Goal: Task Accomplishment & Management: Use online tool/utility

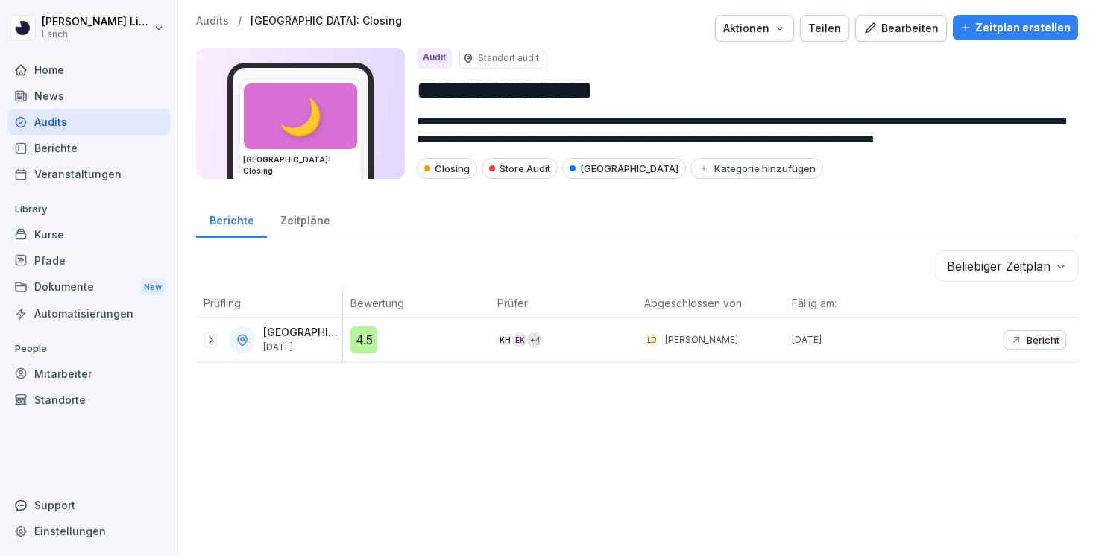
click at [72, 256] on div "Pfade" at bounding box center [88, 261] width 163 height 26
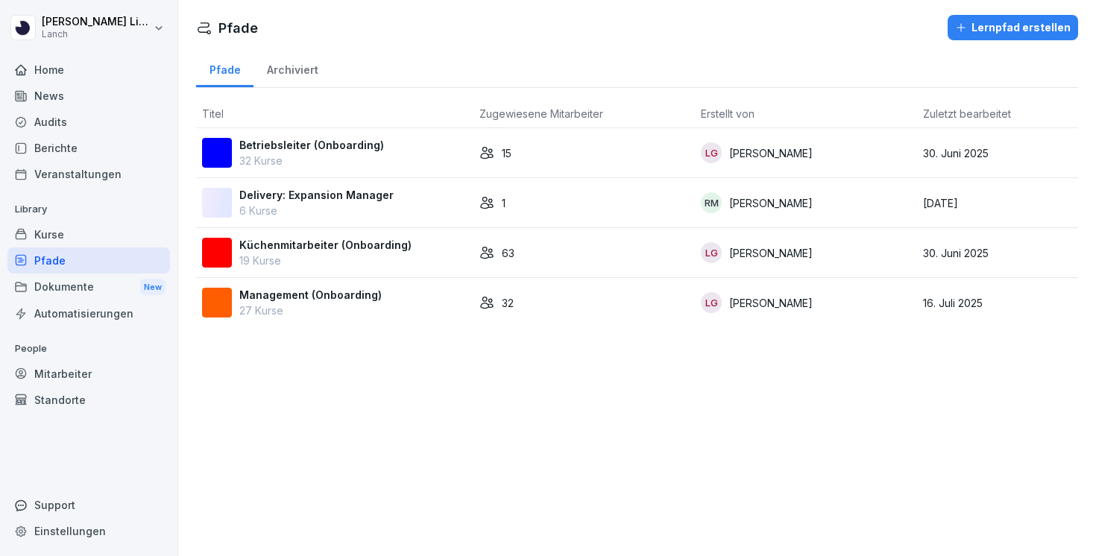
click at [72, 235] on div "Kurse" at bounding box center [88, 234] width 163 height 26
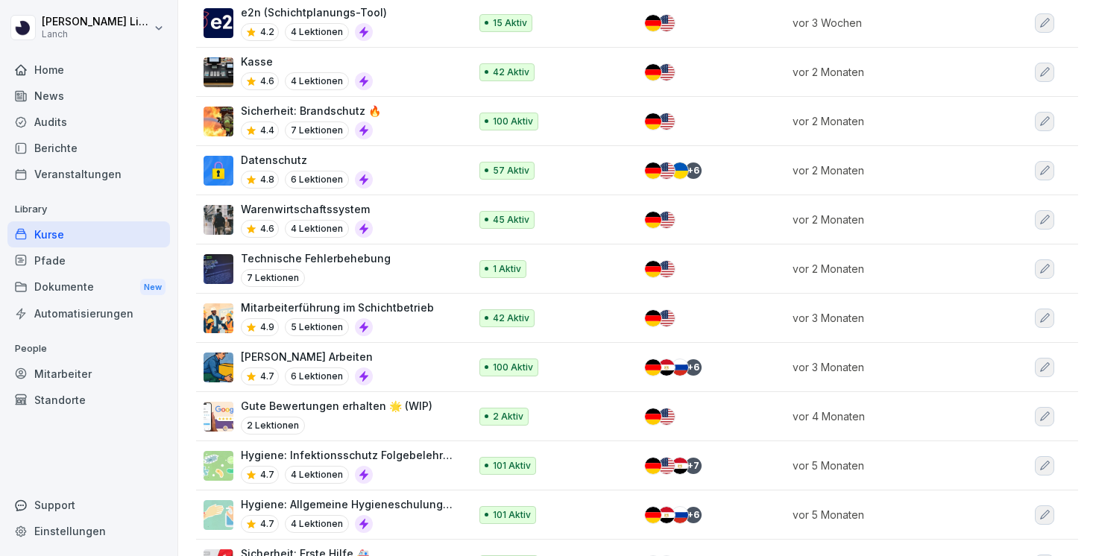
scroll to position [1876, 0]
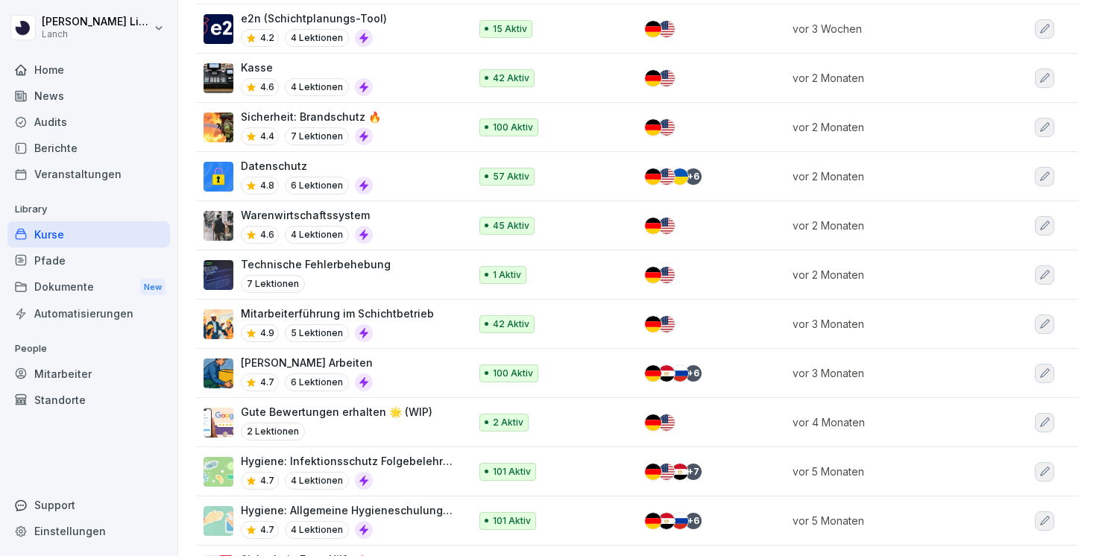
click at [379, 212] on div "Warenwirtschaftssystem 4.6 4 Lektionen" at bounding box center [329, 225] width 250 height 37
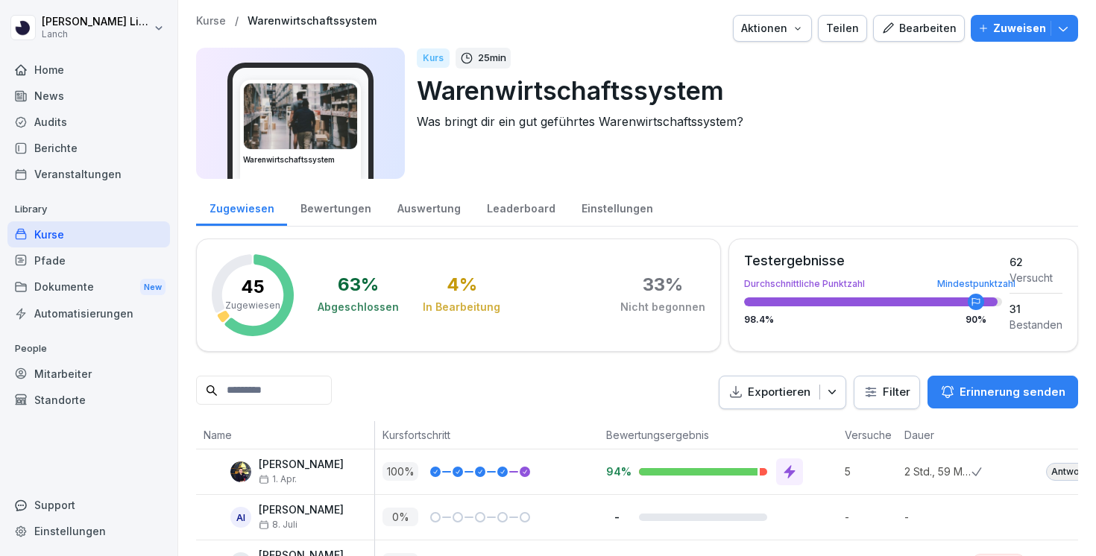
click at [357, 215] on div "Bewertungen" at bounding box center [335, 207] width 97 height 38
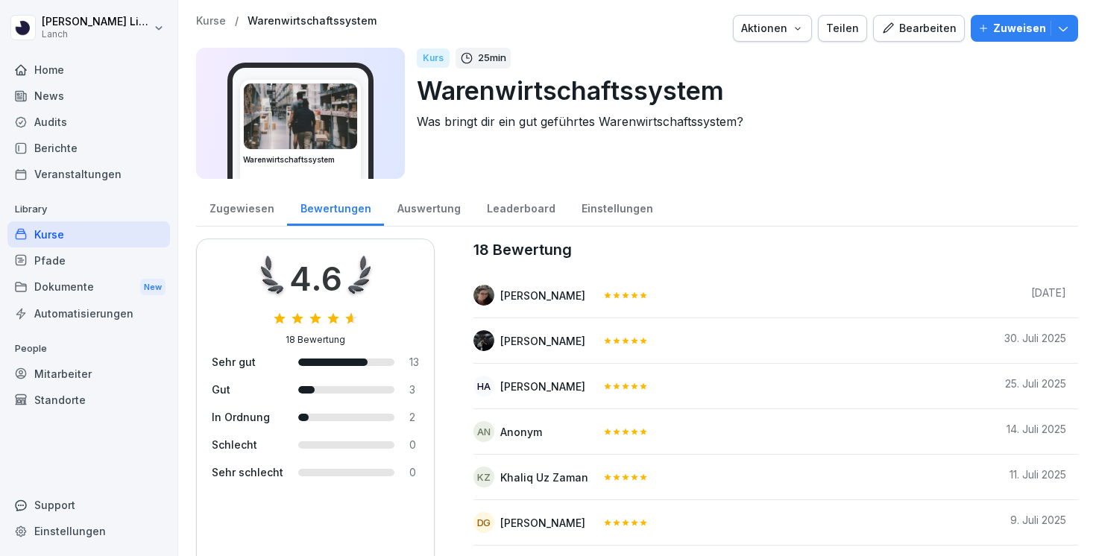
click at [427, 209] on div "Auswertung" at bounding box center [428, 207] width 89 height 38
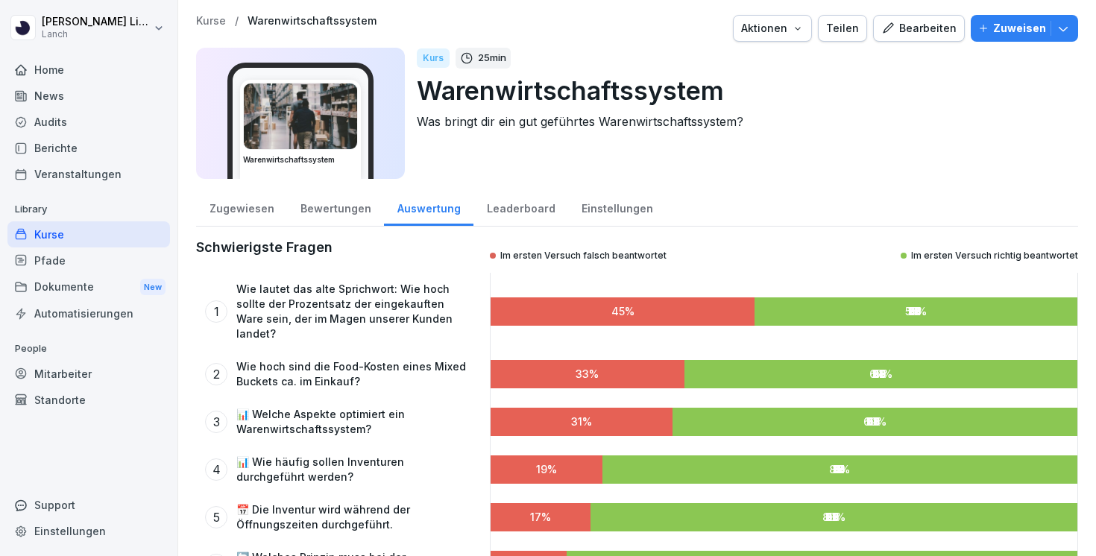
click at [499, 201] on div "Leaderboard" at bounding box center [520, 207] width 95 height 38
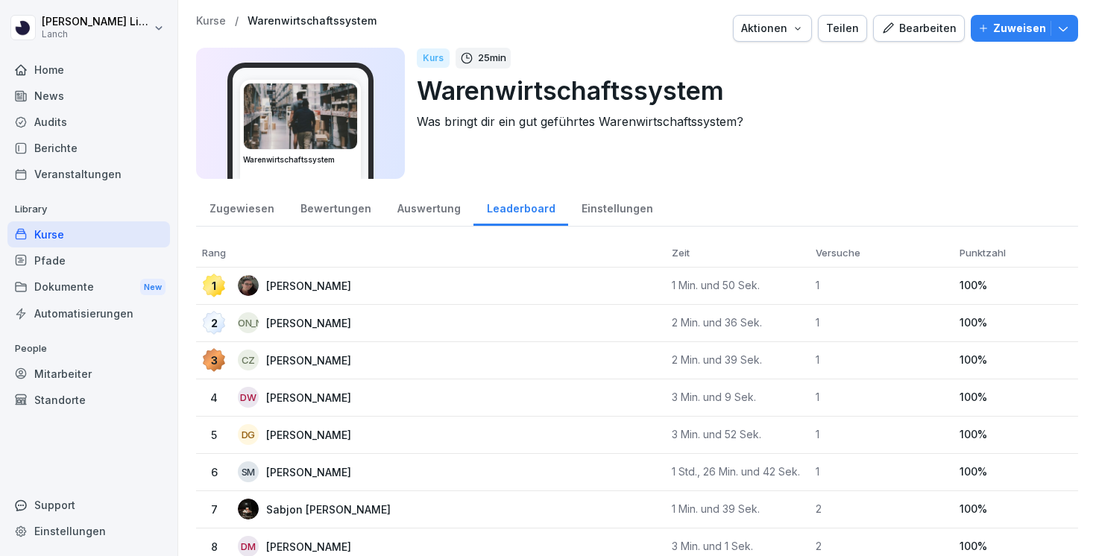
click at [211, 19] on p "Kurse" at bounding box center [211, 21] width 30 height 13
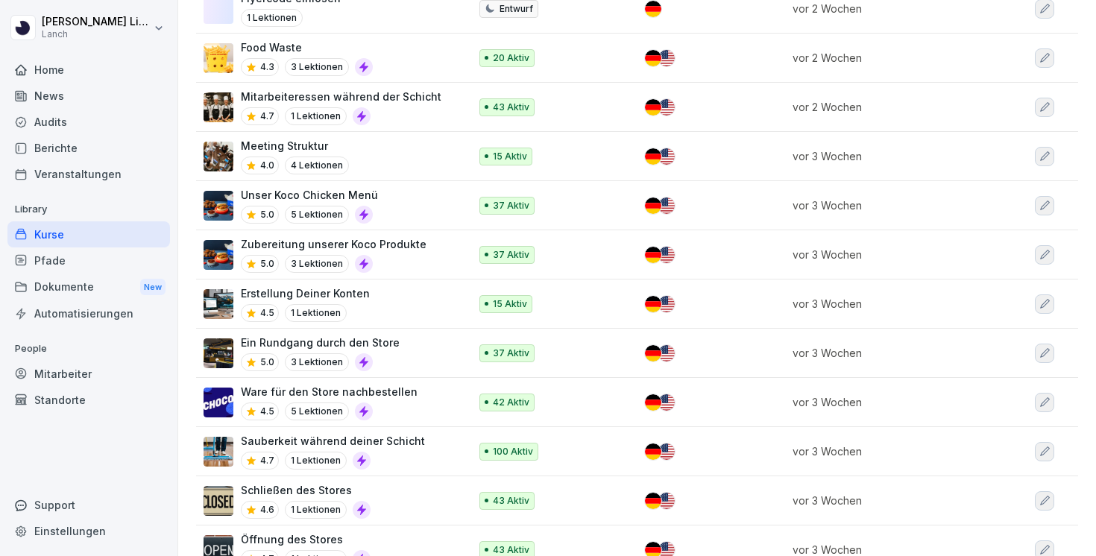
scroll to position [911, 0]
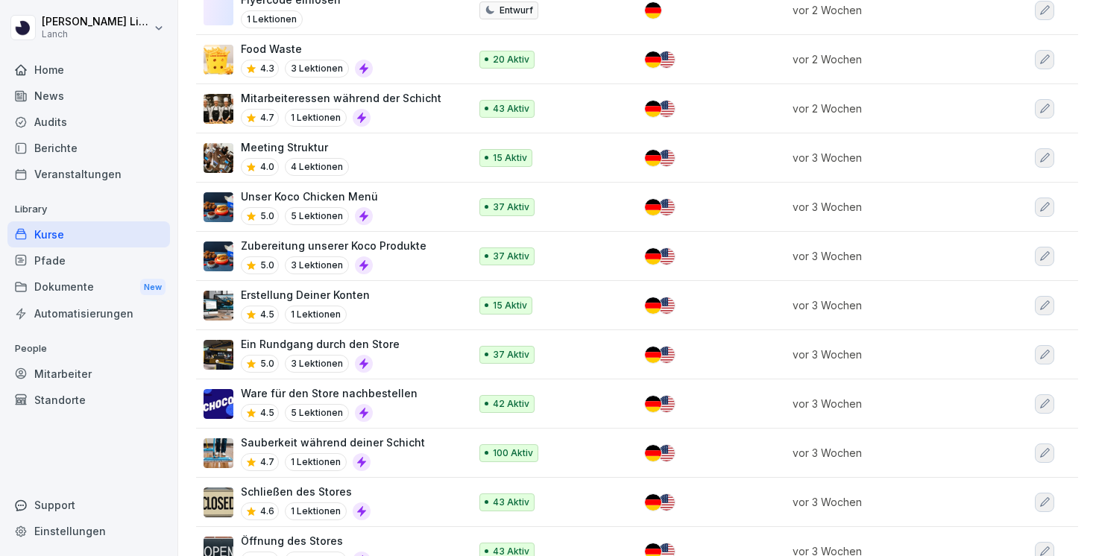
click at [400, 392] on p "Ware für den Store nachbestellen" at bounding box center [329, 393] width 177 height 16
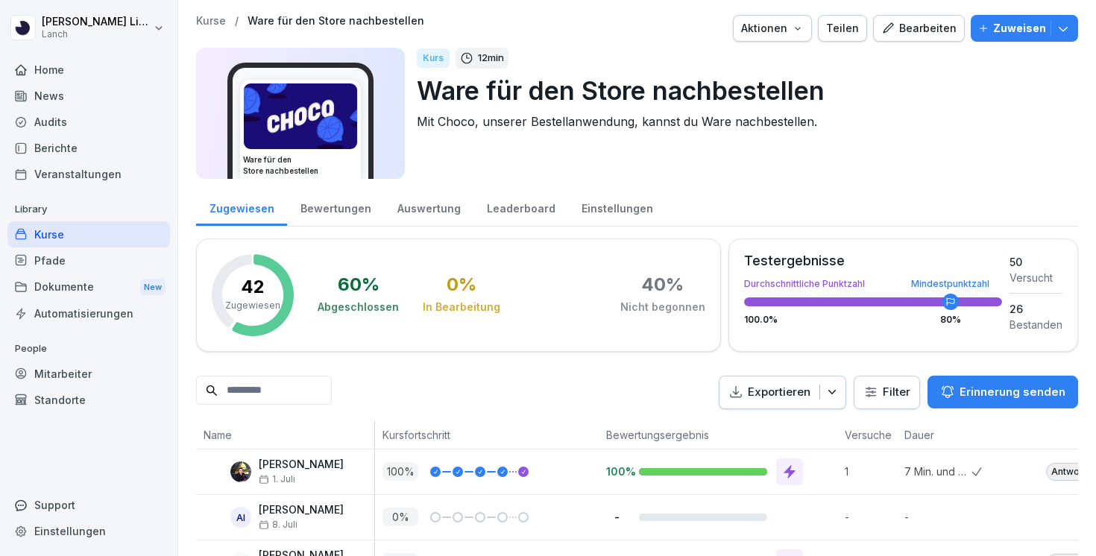
click at [927, 28] on div "Bearbeiten" at bounding box center [918, 28] width 75 height 16
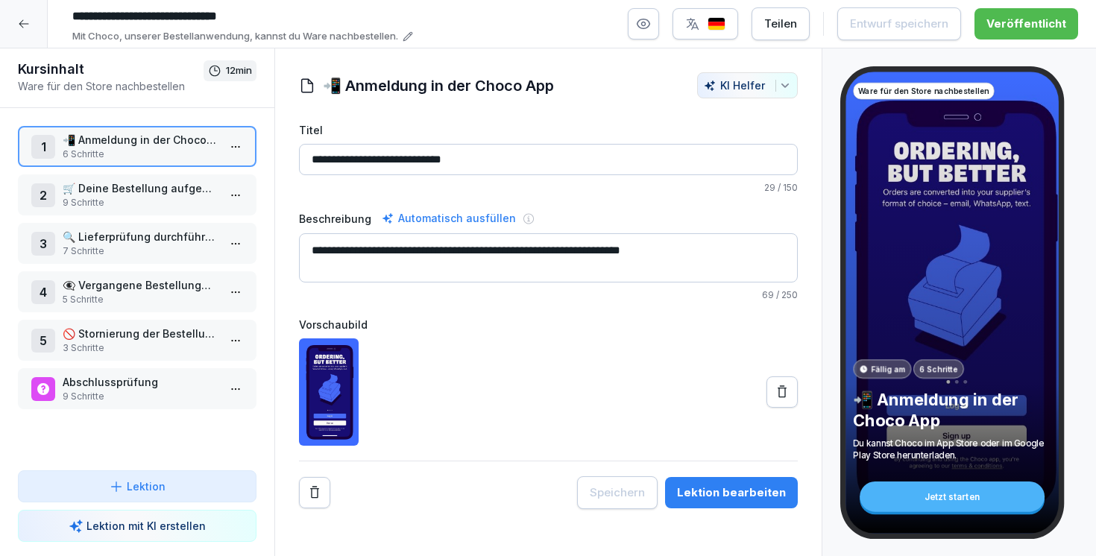
click at [119, 204] on p "9 Schritte" at bounding box center [140, 202] width 155 height 13
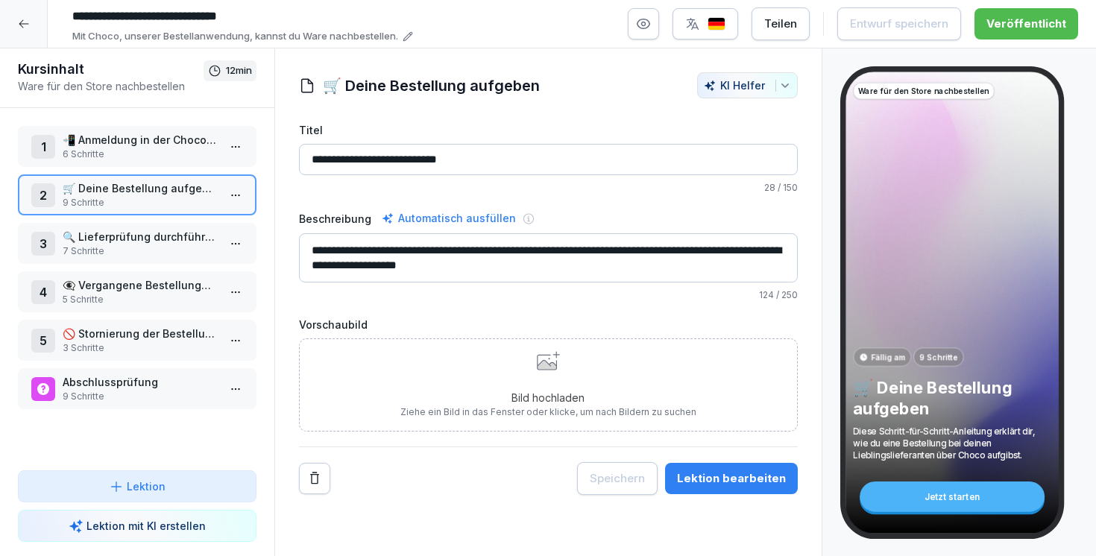
click at [154, 245] on p "7 Schritte" at bounding box center [140, 251] width 155 height 13
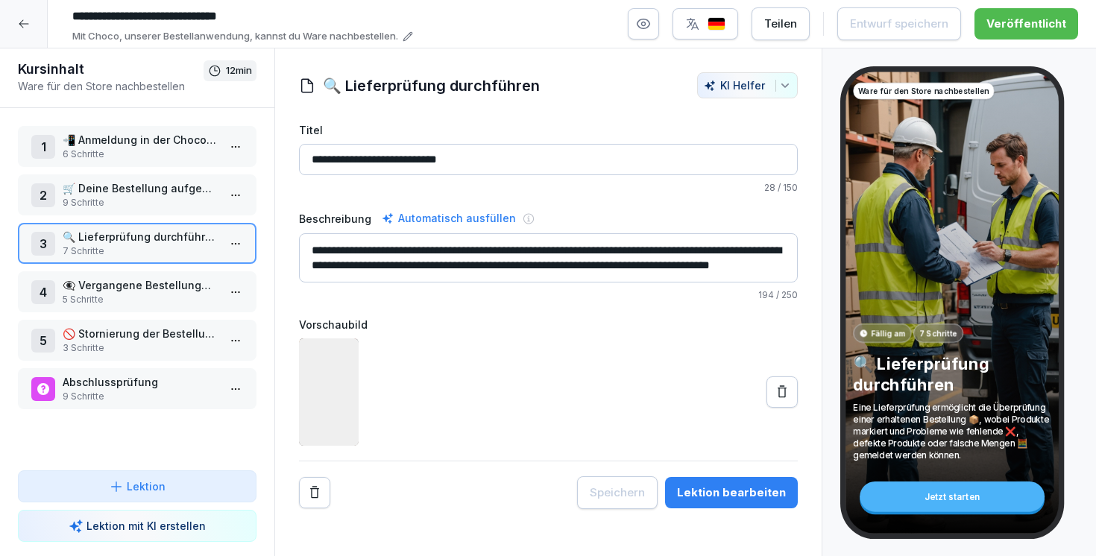
click at [153, 209] on p "9 Schritte" at bounding box center [140, 202] width 155 height 13
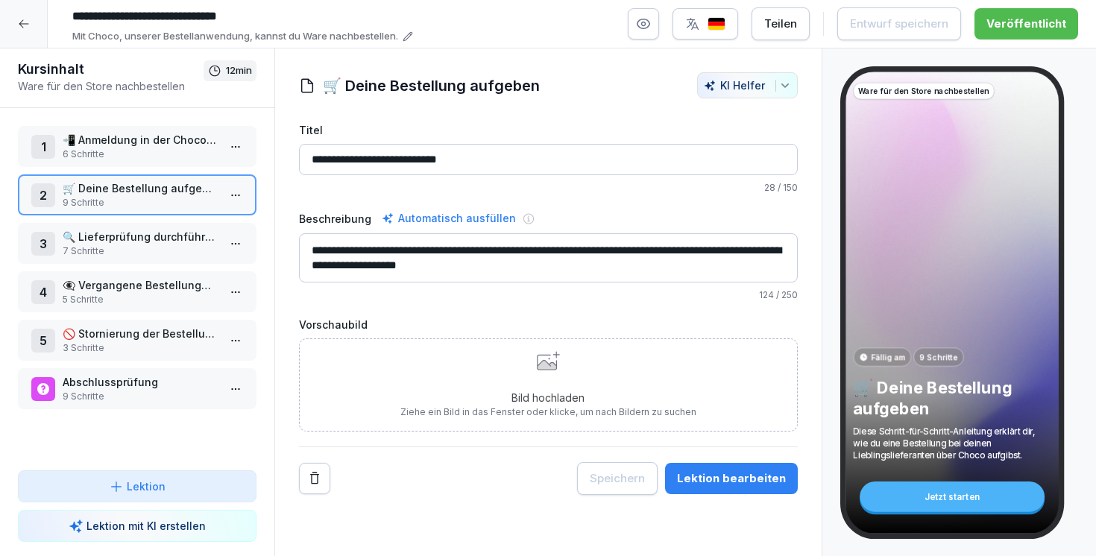
click at [124, 234] on p "🔍 Lieferprüfung durchführen" at bounding box center [140, 237] width 155 height 16
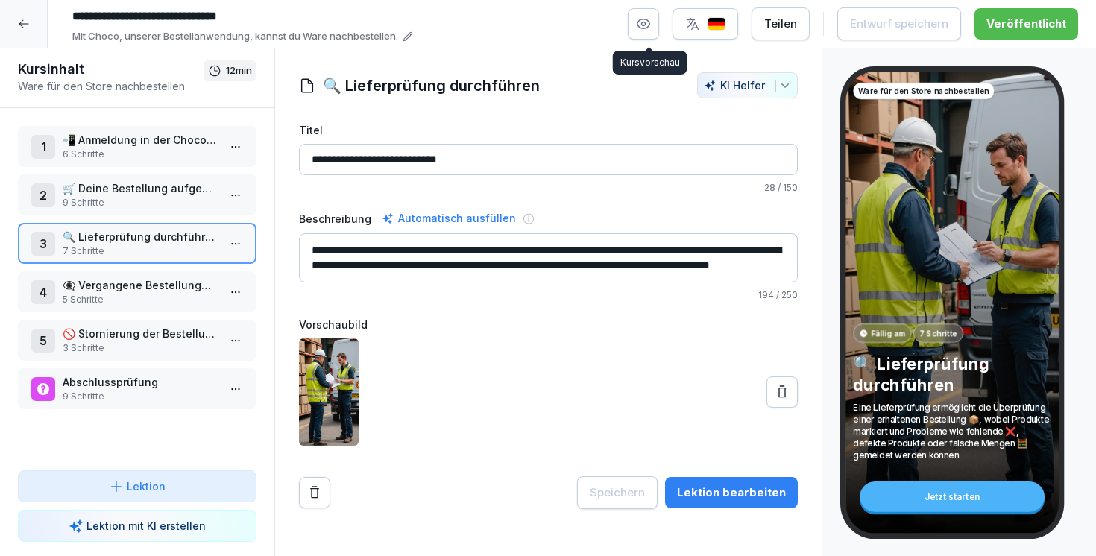
click at [652, 36] on button "button" at bounding box center [643, 23] width 31 height 31
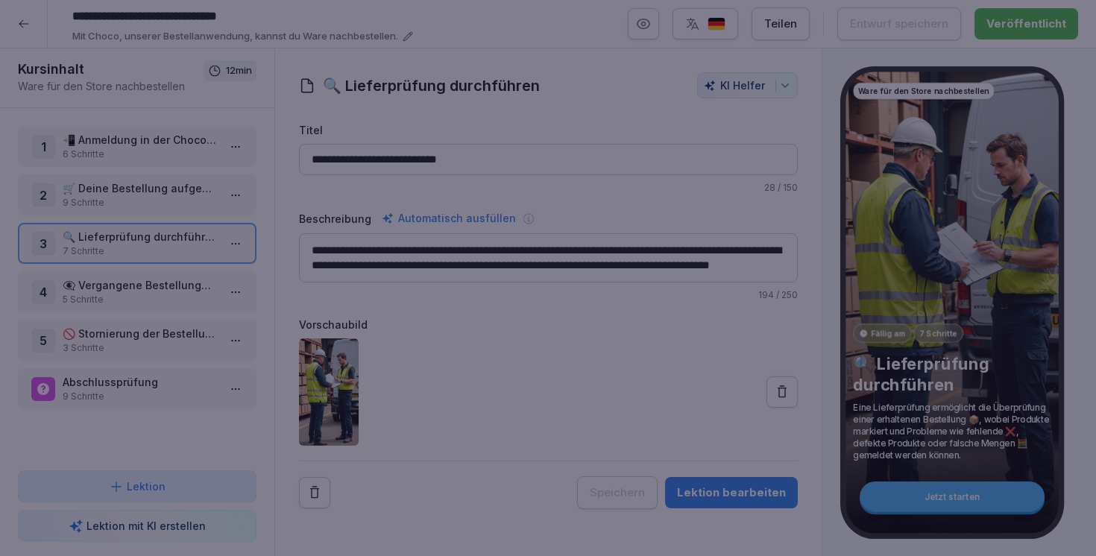
click at [506, 526] on div at bounding box center [548, 278] width 1096 height 556
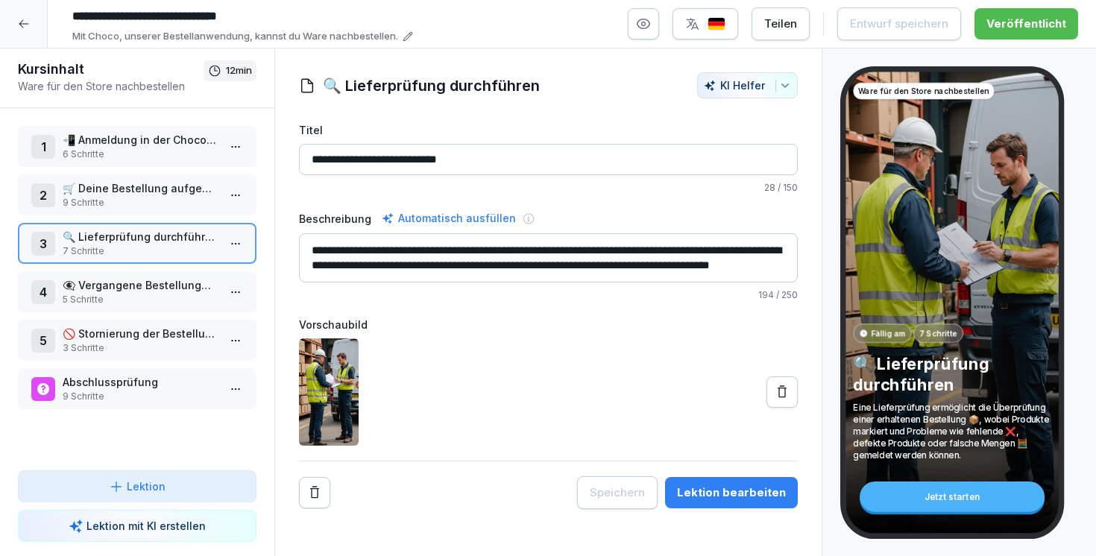
click at [137, 208] on p "9 Schritte" at bounding box center [140, 202] width 155 height 13
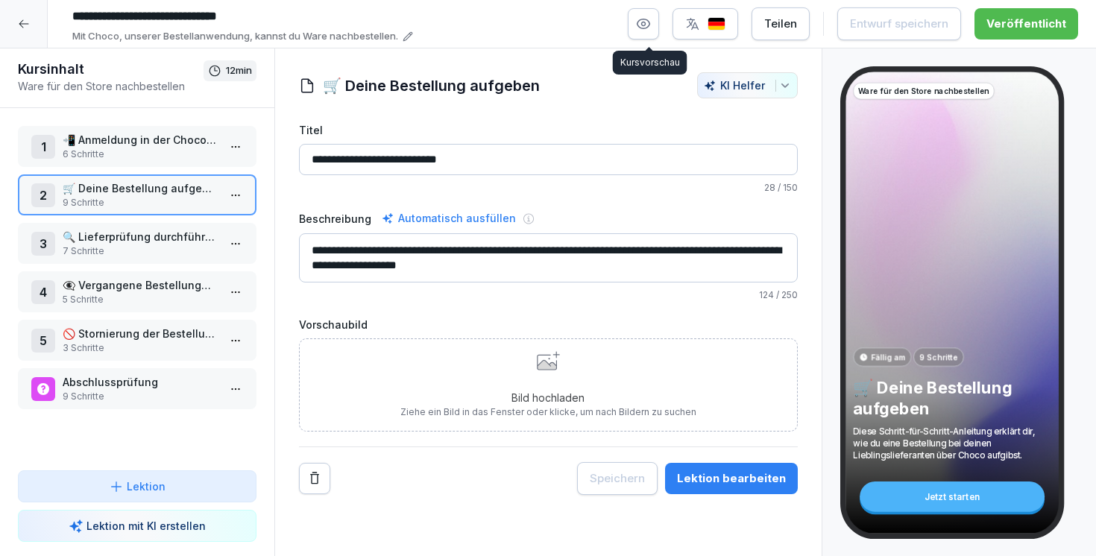
click at [650, 21] on icon "button" at bounding box center [643, 24] width 13 height 10
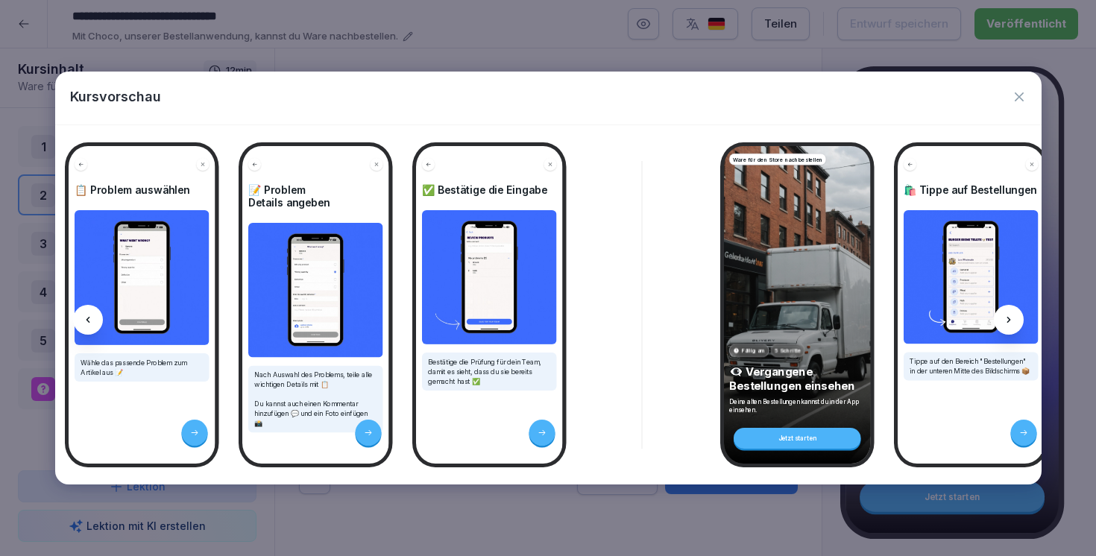
scroll to position [0, 4108]
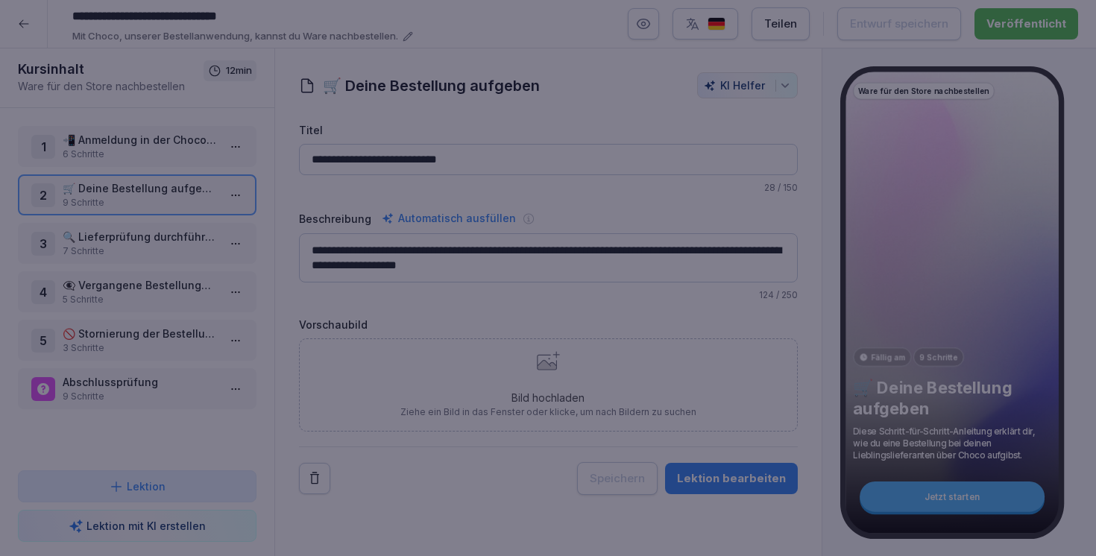
click at [200, 59] on div at bounding box center [548, 278] width 1096 height 556
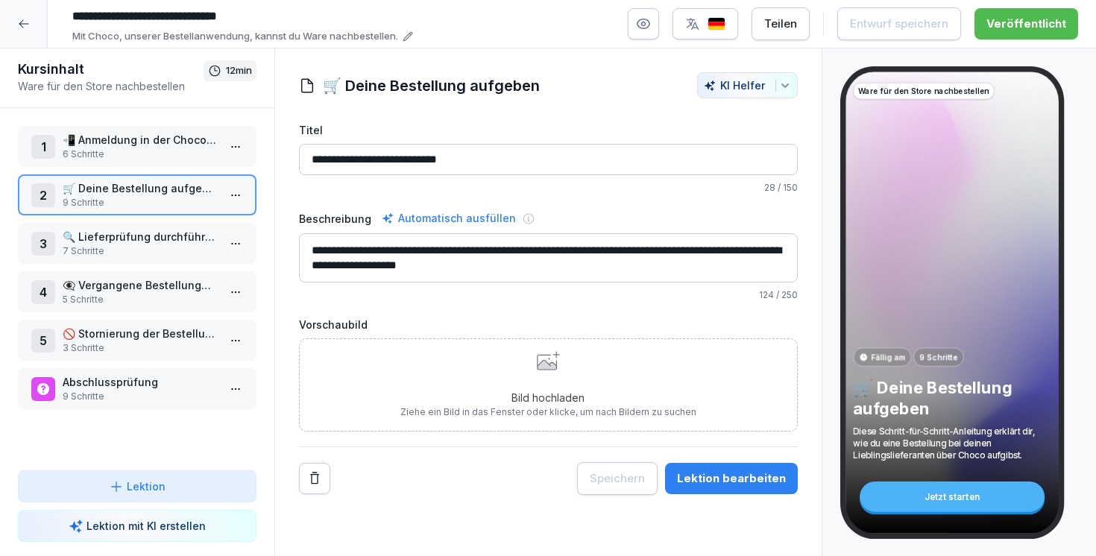
click at [640, 33] on button "button" at bounding box center [643, 23] width 31 height 31
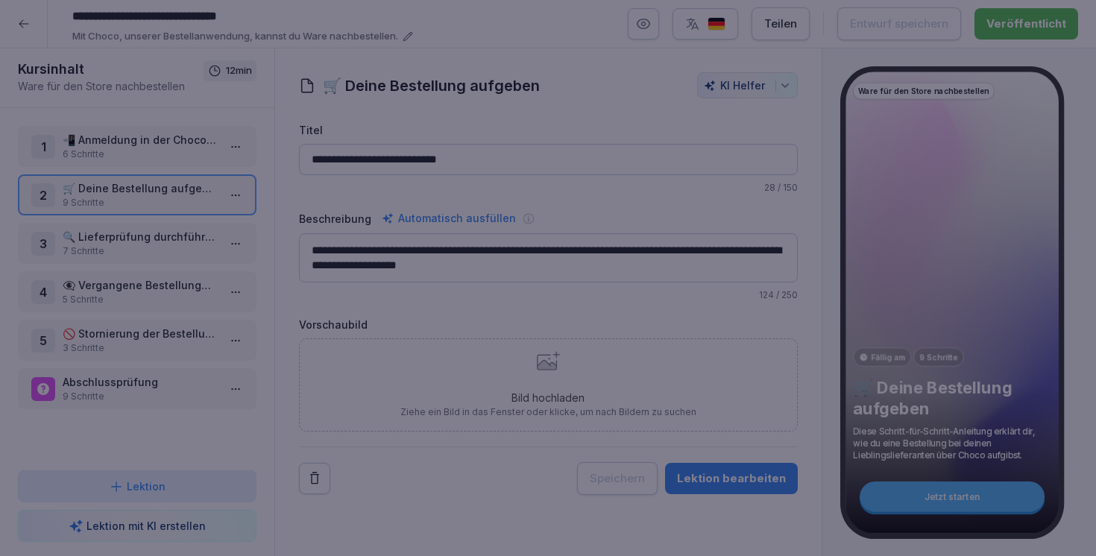
click at [335, 46] on div at bounding box center [548, 278] width 1096 height 556
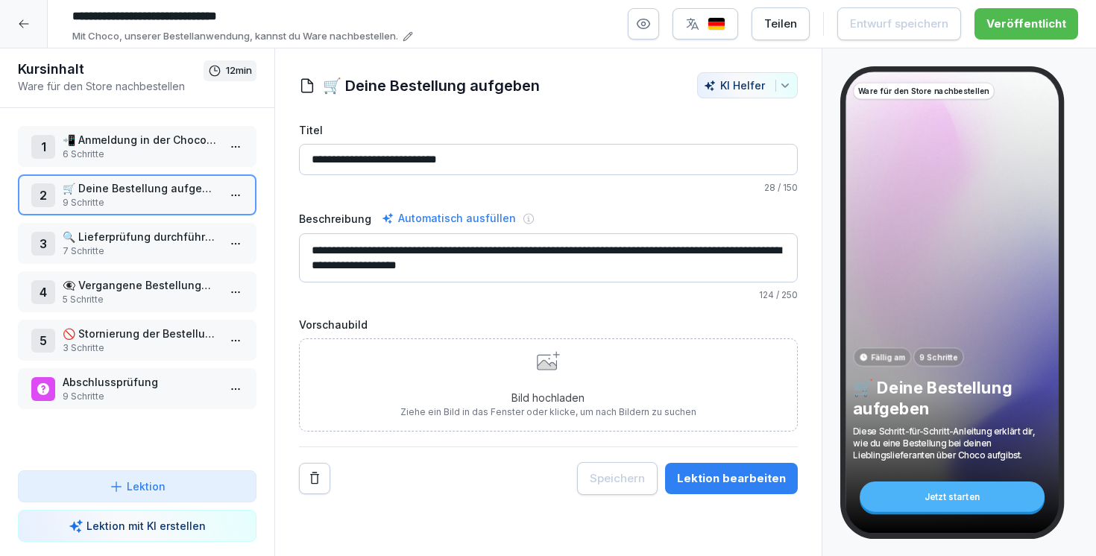
click at [23, 22] on icon at bounding box center [24, 24] width 12 height 12
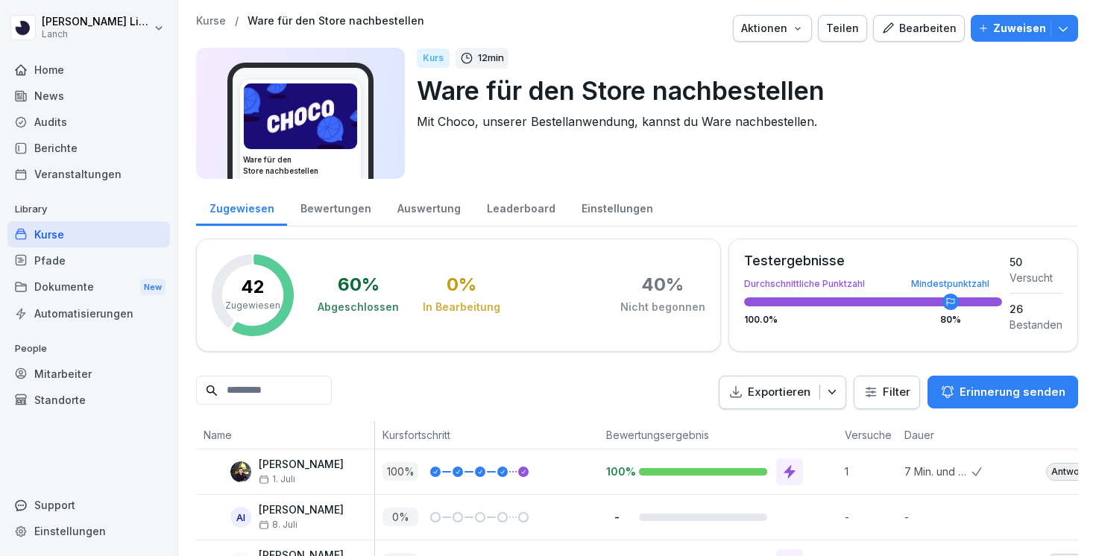
click at [72, 142] on div "Berichte" at bounding box center [88, 148] width 163 height 26
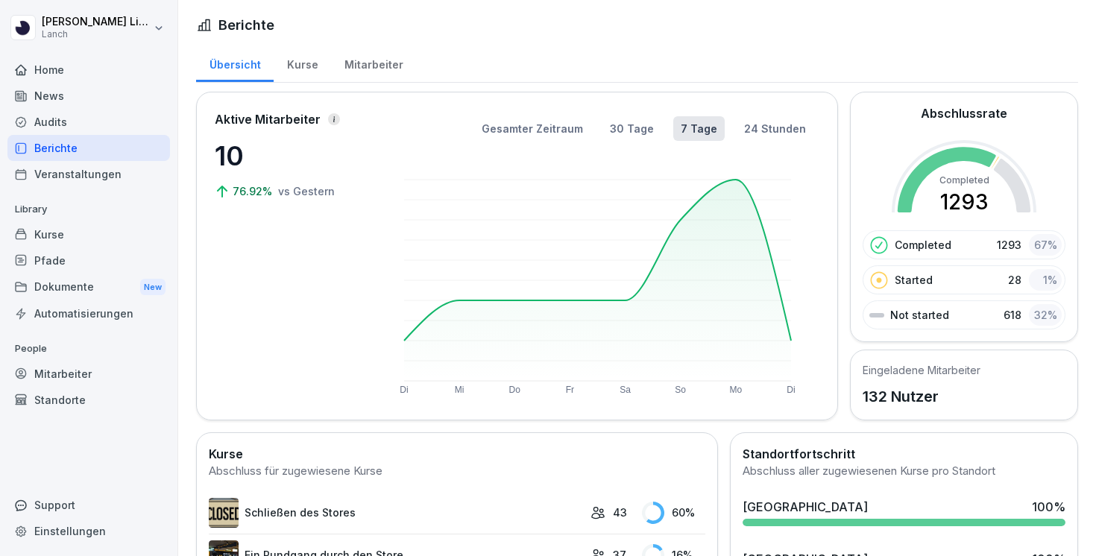
click at [66, 119] on div "Audits" at bounding box center [88, 122] width 163 height 26
